Goal: Information Seeking & Learning: Understand process/instructions

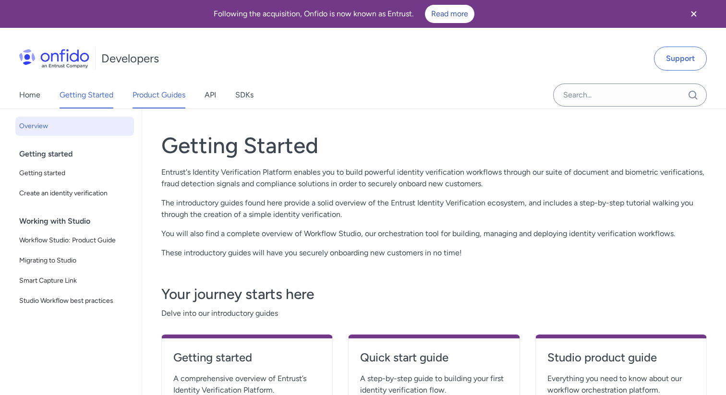
click at [158, 100] on link "Product Guides" at bounding box center [159, 95] width 53 height 27
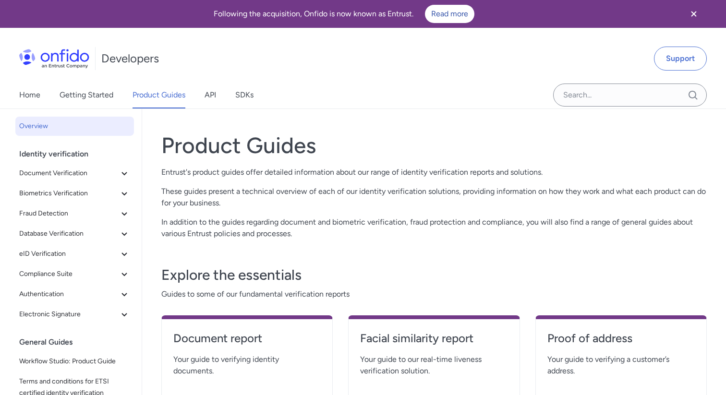
click at [202, 98] on div "Home Getting Started Product Guides API SDKs" at bounding box center [146, 95] width 292 height 27
click at [213, 97] on link "API" at bounding box center [211, 95] width 12 height 27
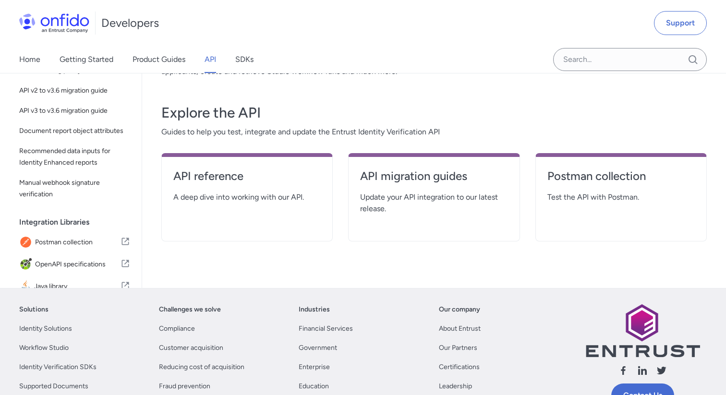
scroll to position [210, 0]
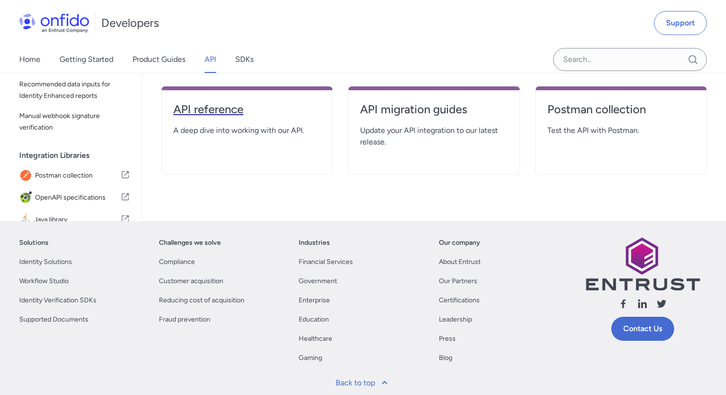
click at [221, 116] on h4 "API reference" at bounding box center [246, 109] width 147 height 15
select select "http"
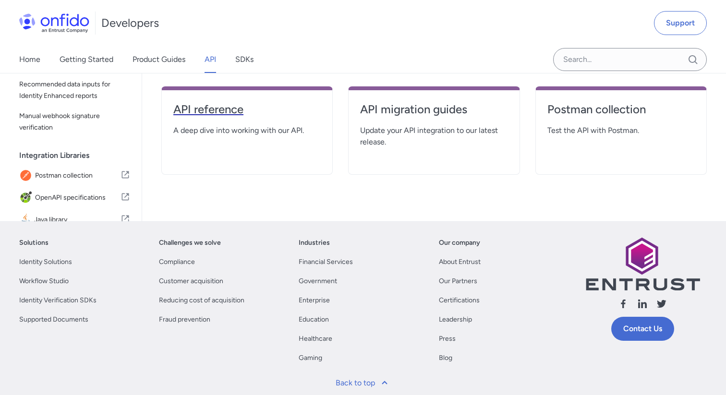
select select "http"
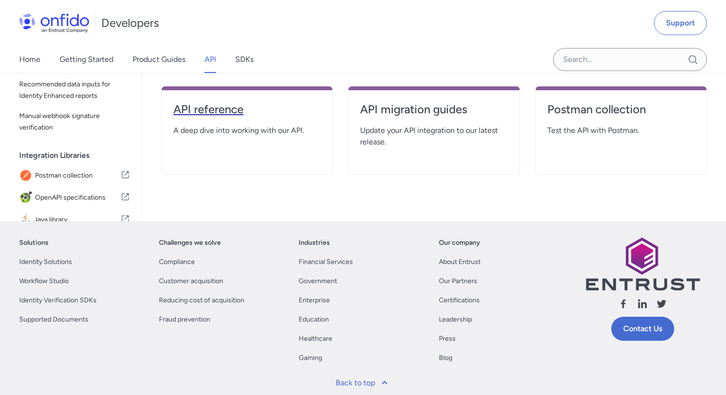
select select "http"
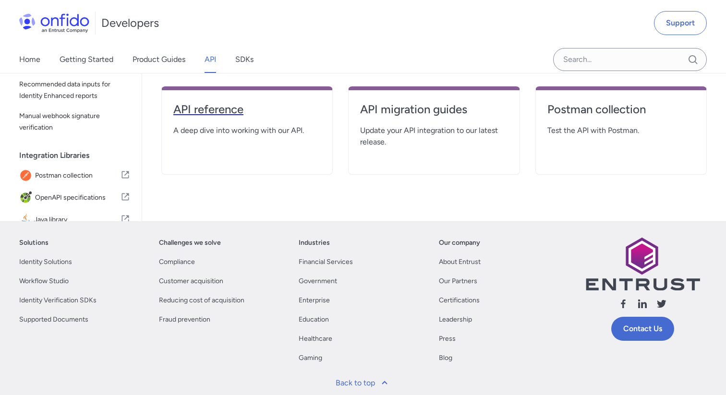
select select "http"
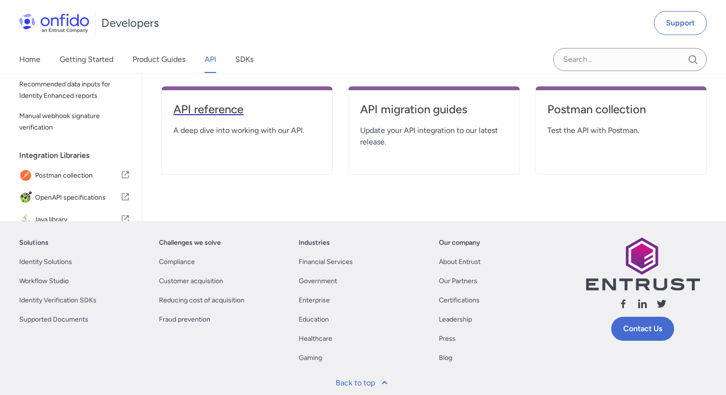
select select "http"
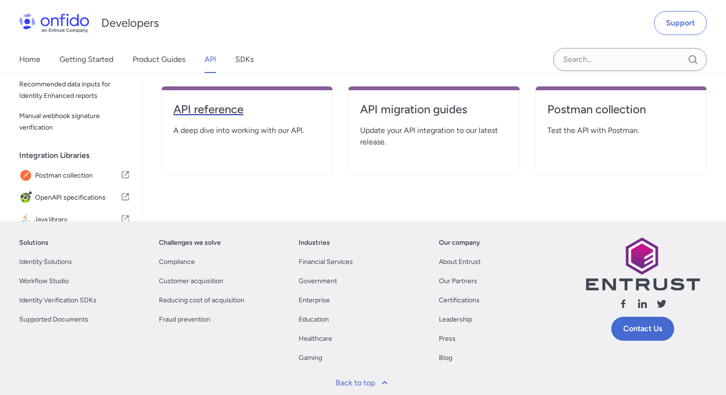
select select "http"
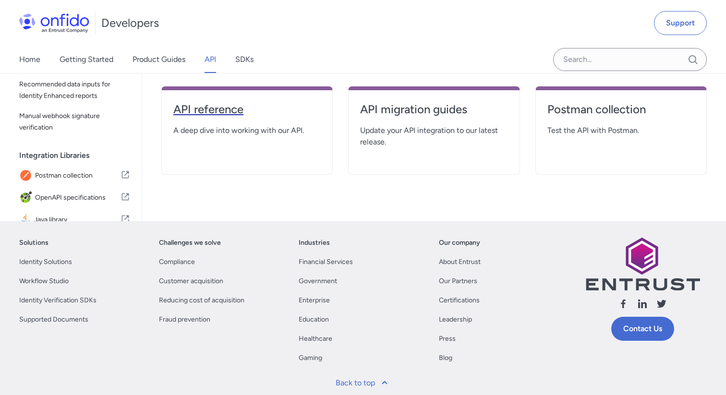
select select "http"
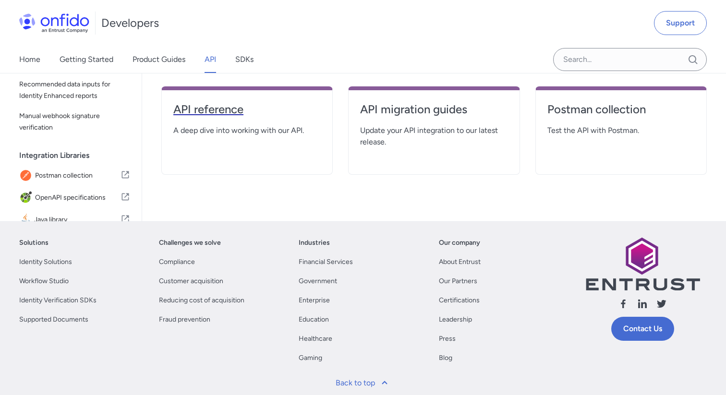
select select "http"
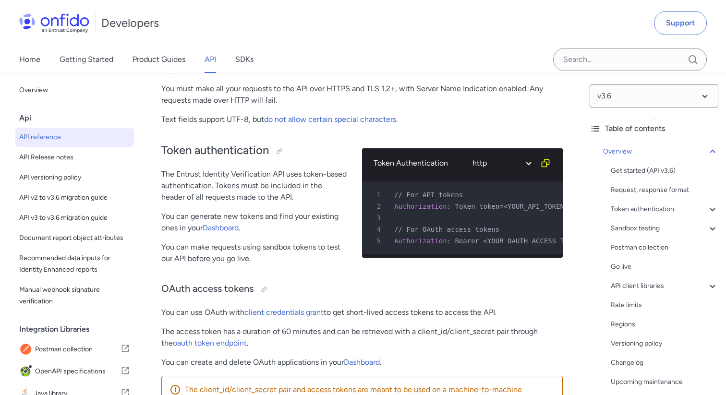
scroll to position [351, 0]
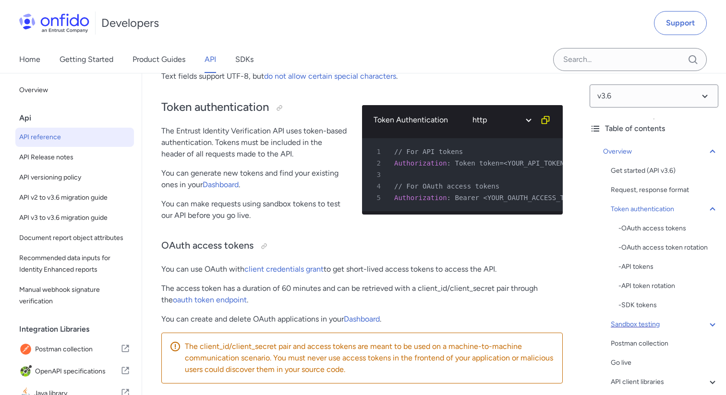
click at [639, 322] on div "Sandbox testing" at bounding box center [665, 325] width 108 height 12
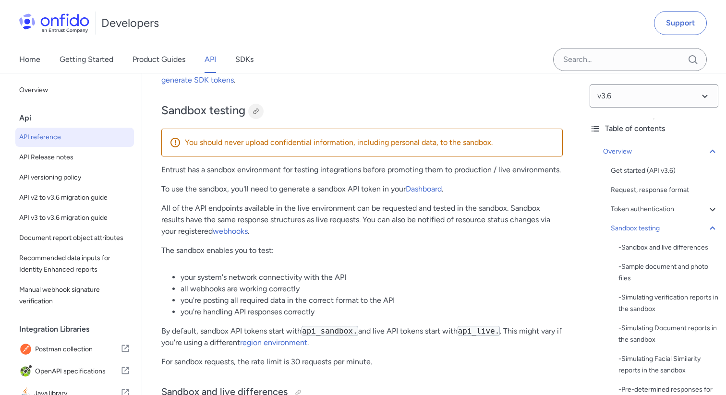
click at [256, 112] on div at bounding box center [256, 112] width 8 height 8
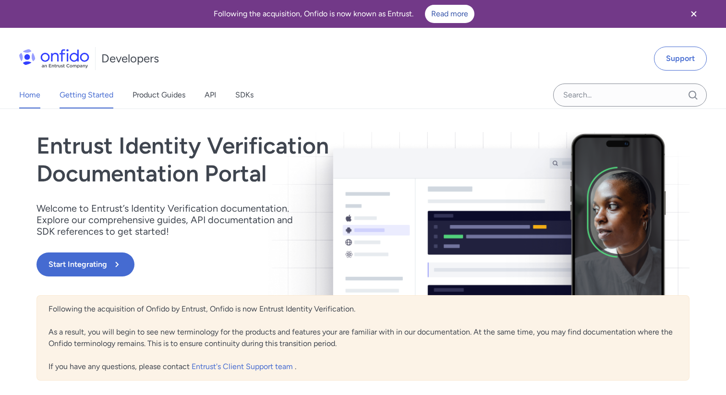
click at [85, 98] on link "Getting Started" at bounding box center [87, 95] width 54 height 27
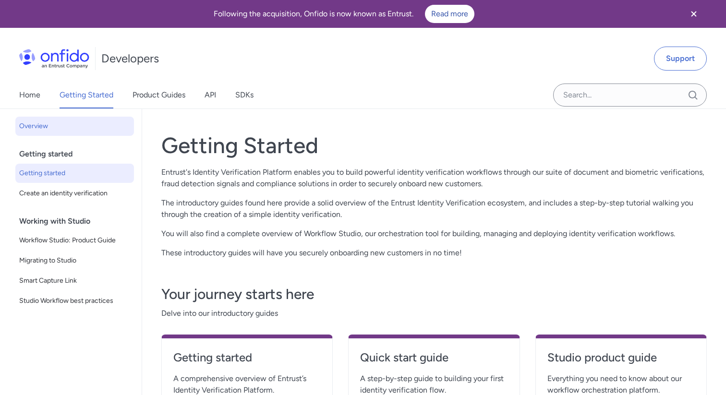
click at [61, 173] on span "Getting started" at bounding box center [74, 174] width 111 height 12
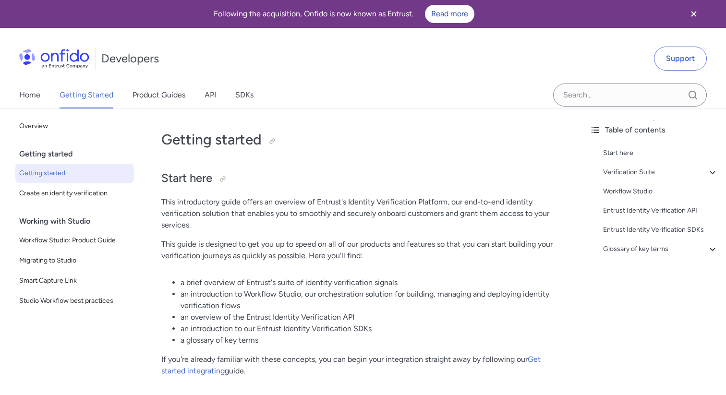
click at [61, 195] on span "Create an identity verification" at bounding box center [74, 194] width 111 height 12
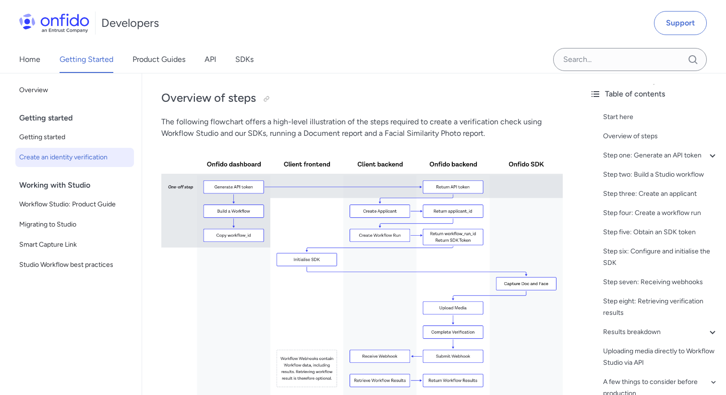
scroll to position [206, 0]
